Goal: Information Seeking & Learning: Learn about a topic

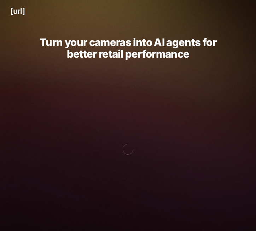
drag, startPoint x: 45, startPoint y: 37, endPoint x: 23, endPoint y: 46, distance: 23.7
click at [23, 46] on div "Turn your cameras into AI agents for better retail performance Your cameras see…" at bounding box center [128, 161] width 256 height 279
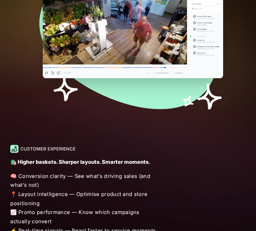
scroll to position [620, 0]
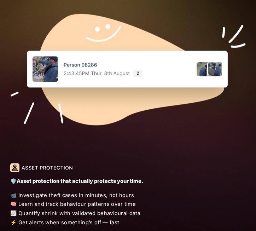
drag, startPoint x: 111, startPoint y: 102, endPoint x: 107, endPoint y: 119, distance: 17.4
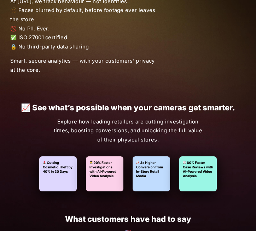
scroll to position [1349, 0]
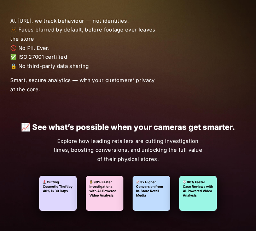
click at [79, 34] on span "At [URL], we track behaviour — not identities. 🫥 Faces blurred by default, befo…" at bounding box center [84, 44] width 149 height 55
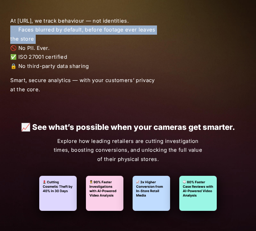
click at [79, 34] on span "At [URL], we track behaviour — not identities. 🫥 Faces blurred by default, befo…" at bounding box center [84, 44] width 149 height 55
drag, startPoint x: 79, startPoint y: 34, endPoint x: 65, endPoint y: 33, distance: 14.2
click at [65, 33] on span "At [URL], we track behaviour — not identities. 🫥 Faces blurred by default, befo…" at bounding box center [84, 44] width 149 height 55
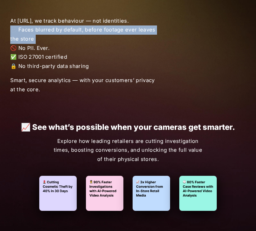
click at [64, 34] on span "At [URL], we track behaviour — not identities. 🫥 Faces blurred by default, befo…" at bounding box center [84, 44] width 149 height 55
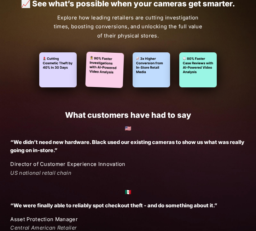
scroll to position [1473, 0]
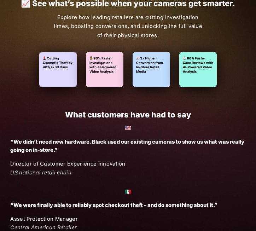
click at [118, 33] on p "Explore how leading retailers are cutting investigation times, boosting convers…" at bounding box center [127, 26] width 149 height 27
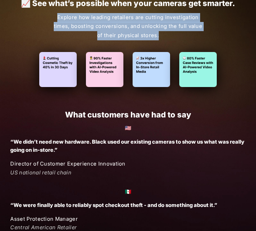
click at [118, 33] on p "Explore how leading retailers are cutting investigation times, boosting convers…" at bounding box center [127, 26] width 149 height 27
drag, startPoint x: 118, startPoint y: 33, endPoint x: 114, endPoint y: 36, distance: 4.5
click at [114, 36] on p "Explore how leading retailers are cutting investigation times, boosting convers…" at bounding box center [127, 26] width 149 height 27
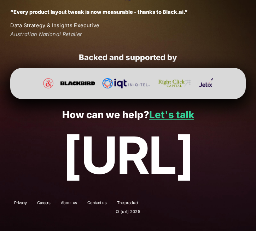
scroll to position [1783, 0]
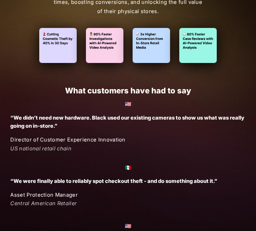
drag, startPoint x: 137, startPoint y: 136, endPoint x: 135, endPoint y: 85, distance: 51.7
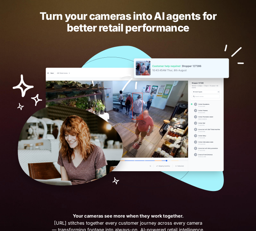
scroll to position [0, 0]
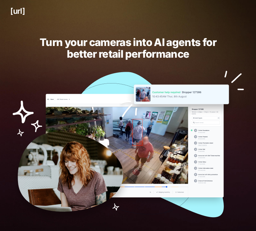
drag, startPoint x: 30, startPoint y: 152, endPoint x: 78, endPoint y: 107, distance: 65.4
drag, startPoint x: 102, startPoint y: 112, endPoint x: 72, endPoint y: 47, distance: 71.3
drag, startPoint x: 17, startPoint y: 47, endPoint x: 15, endPoint y: 32, distance: 14.7
click at [15, 33] on div "Turn your cameras into AI agents for better retail performance Your cameras see…" at bounding box center [128, 161] width 256 height 279
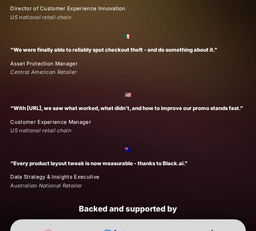
drag, startPoint x: 129, startPoint y: 81, endPoint x: 119, endPoint y: 150, distance: 69.0
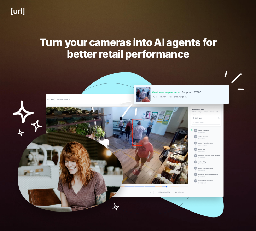
drag, startPoint x: 150, startPoint y: 148, endPoint x: 150, endPoint y: 62, distance: 86.4
